Goal: Navigation & Orientation: Find specific page/section

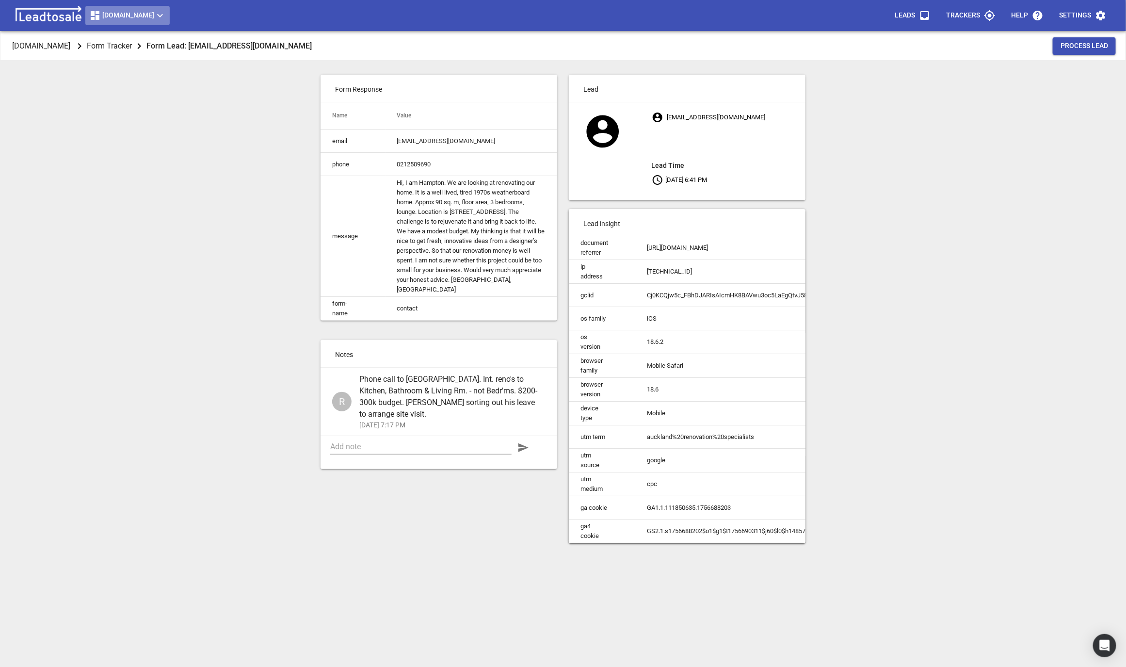
click at [130, 16] on span "[DOMAIN_NAME]" at bounding box center [127, 16] width 77 height 12
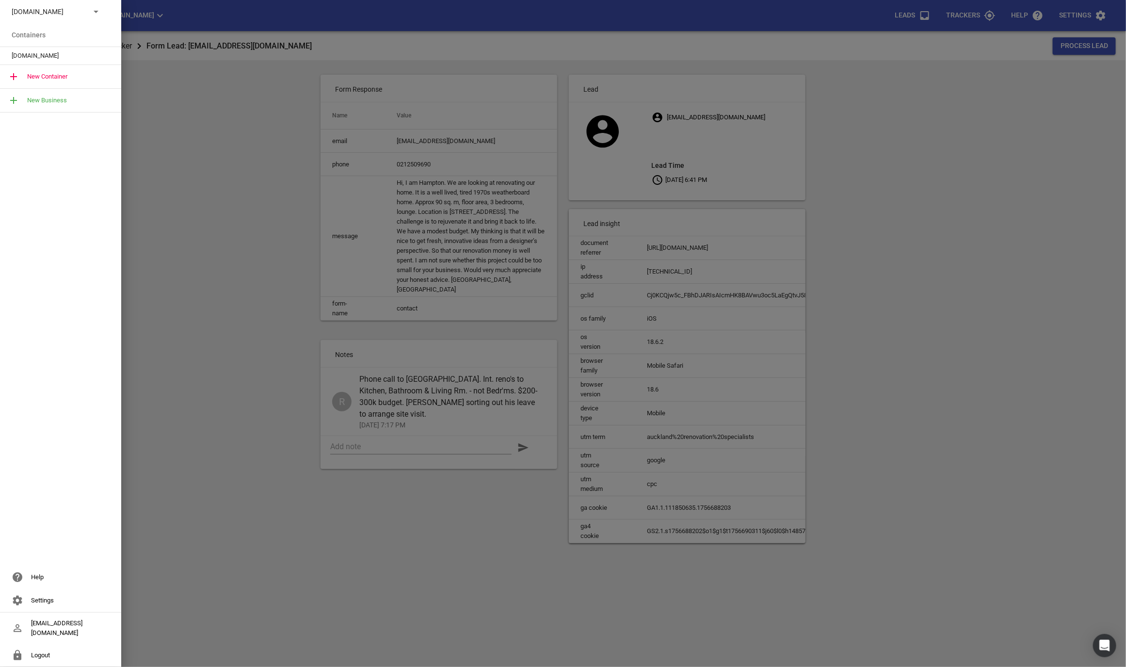
click at [59, 15] on p "[DOMAIN_NAME]" at bounding box center [47, 12] width 71 height 10
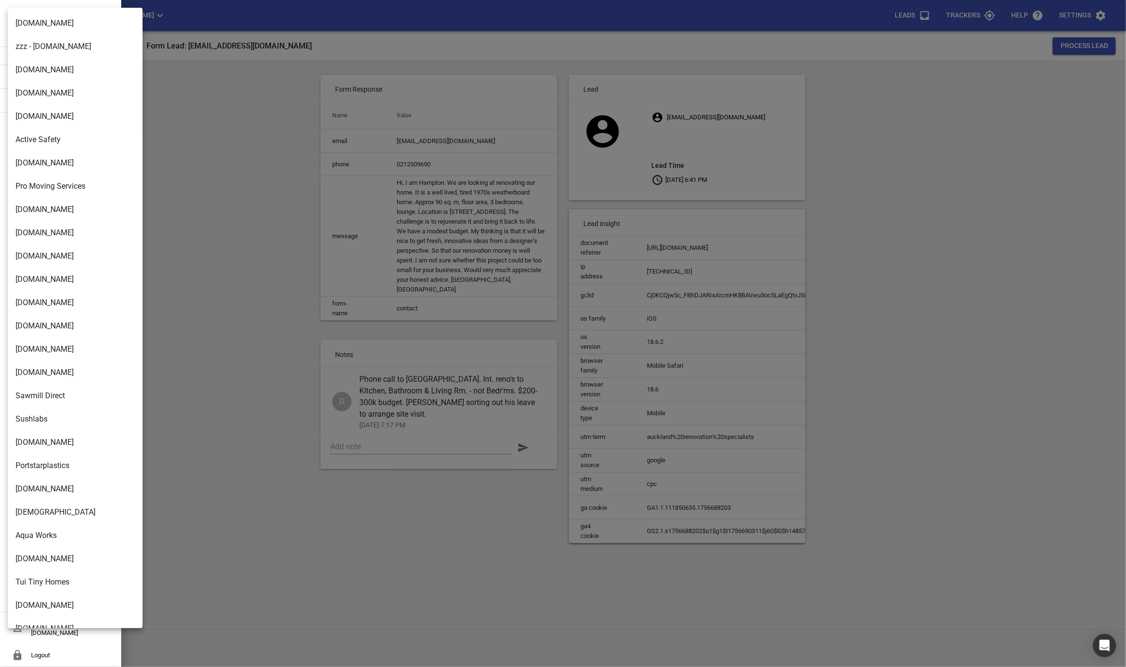
scroll to position [1387, 0]
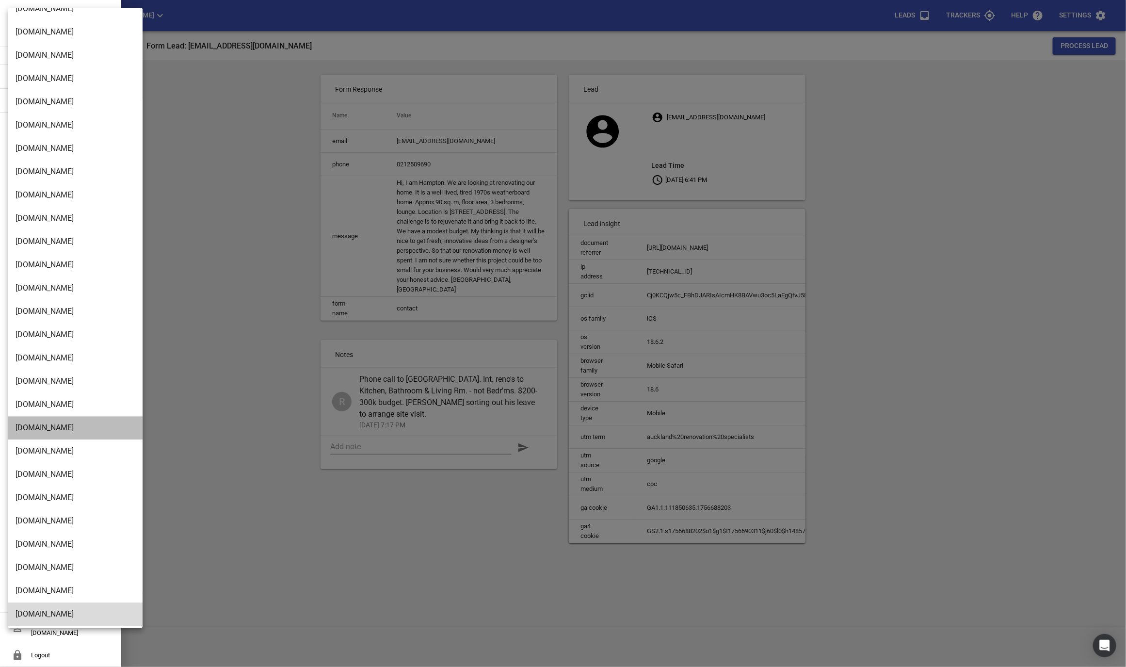
click at [52, 416] on li "[DOMAIN_NAME]" at bounding box center [75, 427] width 135 height 23
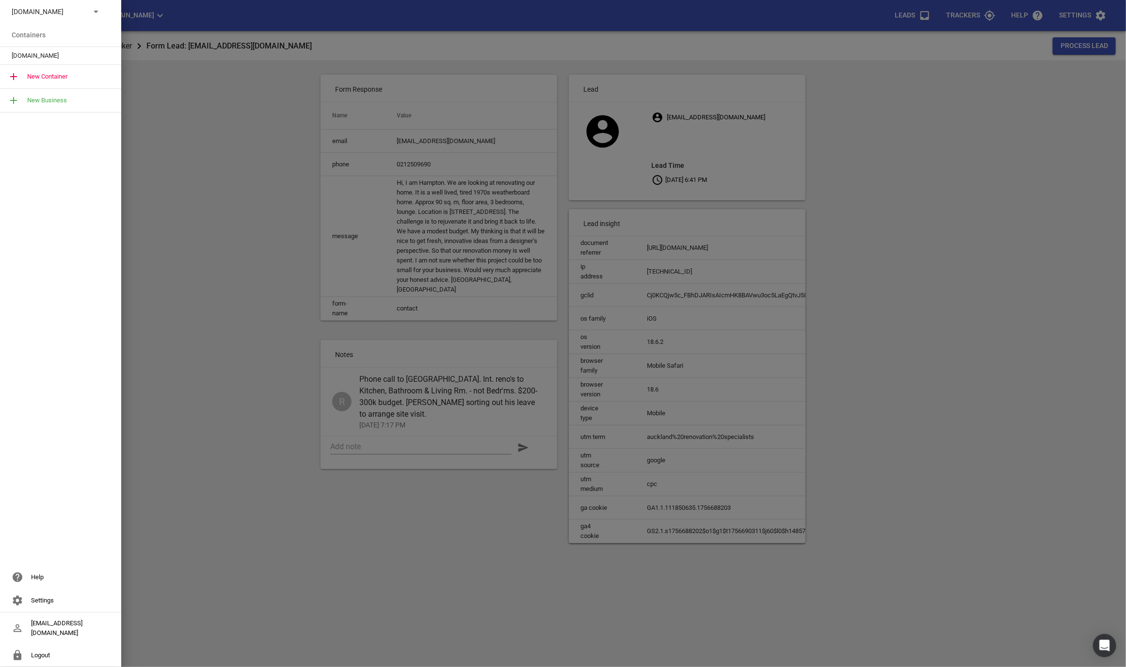
click at [72, 58] on span "[DOMAIN_NAME]" at bounding box center [57, 56] width 90 height 10
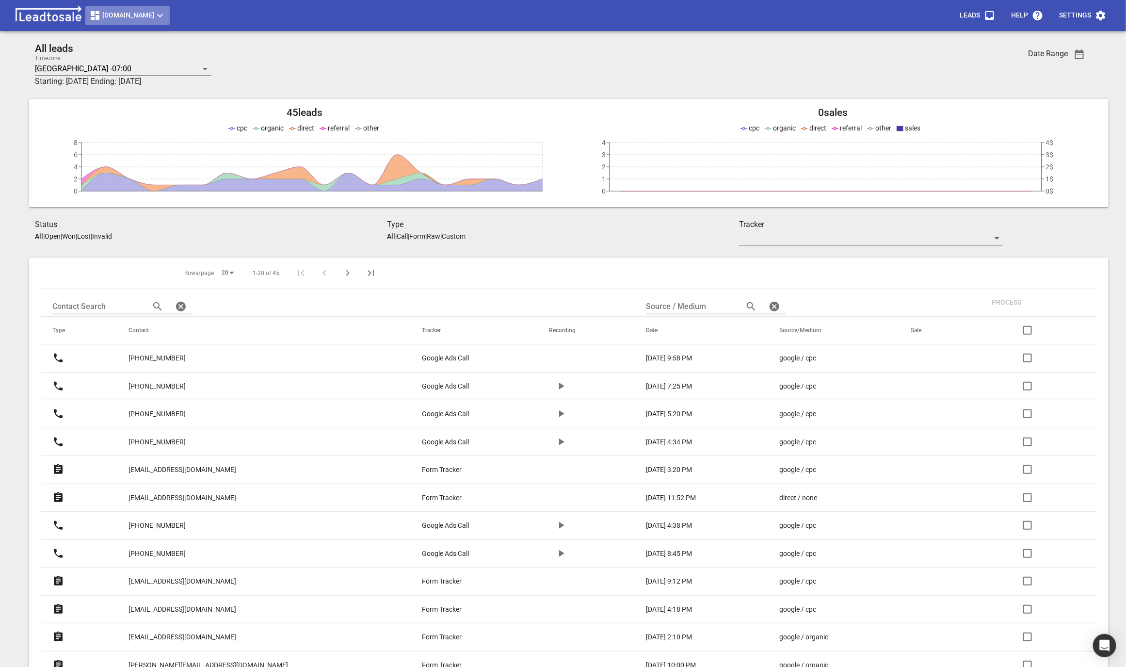
click at [107, 19] on span "[DOMAIN_NAME]" at bounding box center [127, 16] width 77 height 12
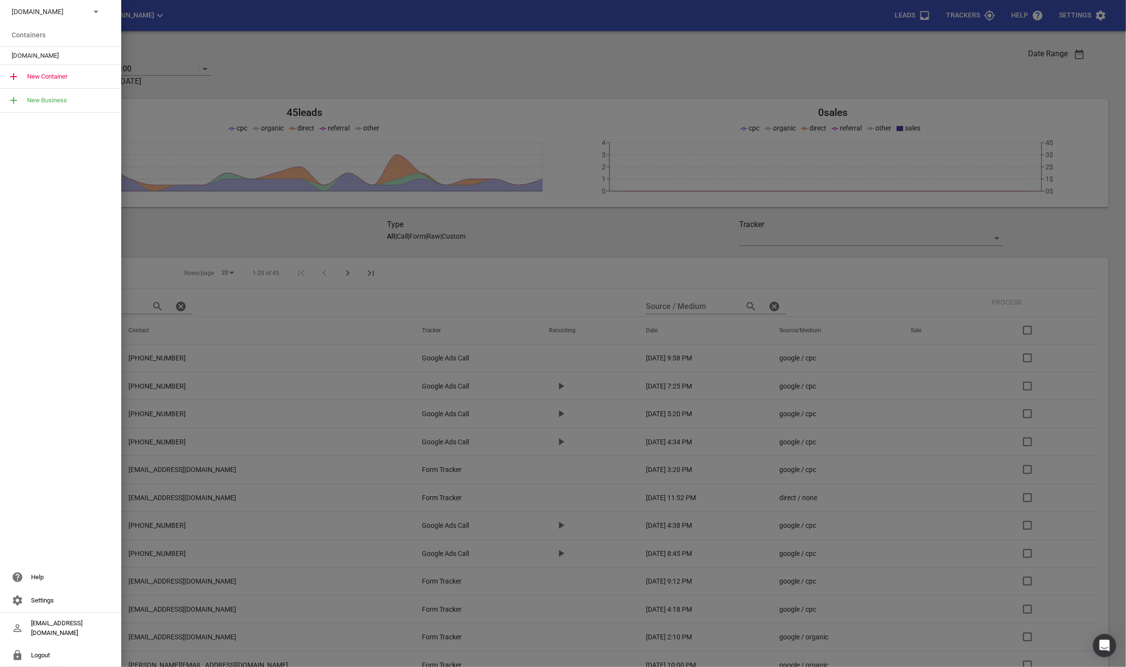
click at [274, 185] on div at bounding box center [563, 333] width 1126 height 667
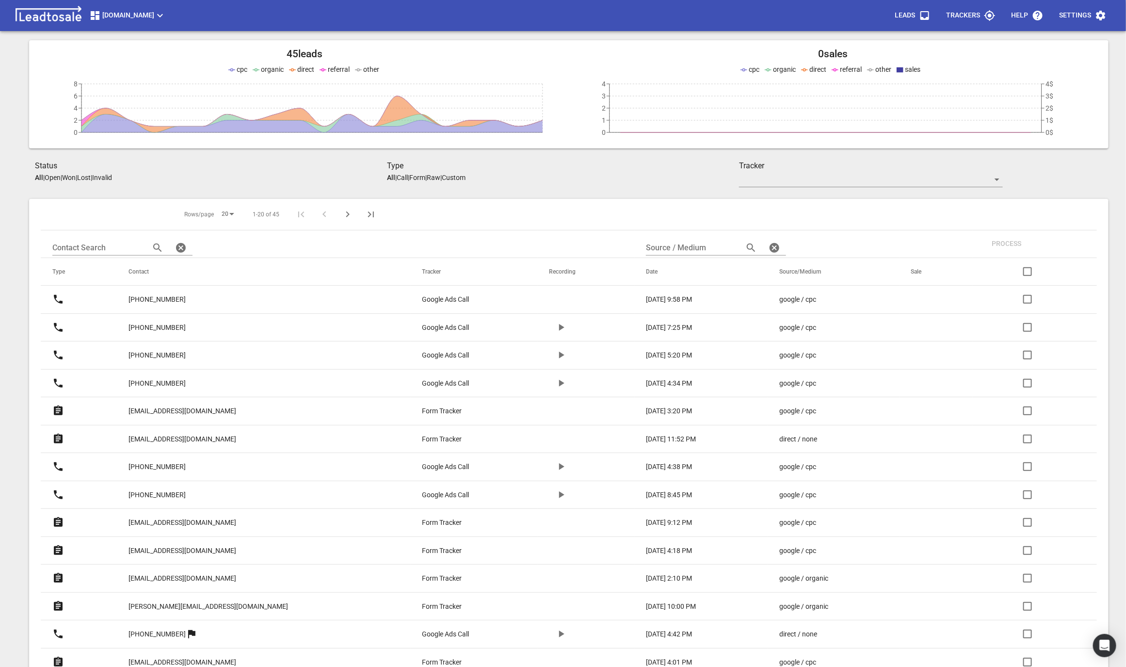
scroll to position [105, 0]
